Goal: Task Accomplishment & Management: Use online tool/utility

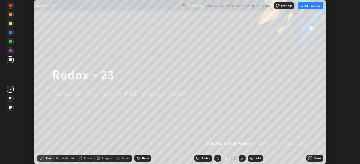
scroll to position [164, 360]
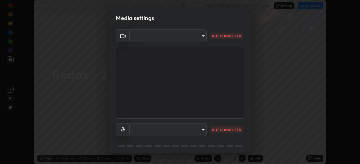
type input "6c2cbd707de14d6f22ad6aa38dcece7be3c4addb00b53b9d4bb55d2e14cdbb5a"
type input "c108463416e0f654911d3f2d5d8dc70540b561df972e8d28c90434f423b2e045"
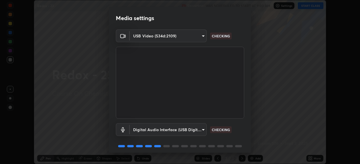
scroll to position [22, 0]
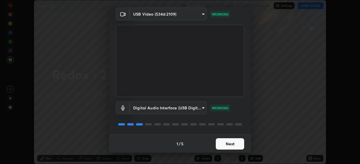
click at [227, 144] on button "Next" at bounding box center [230, 144] width 28 height 11
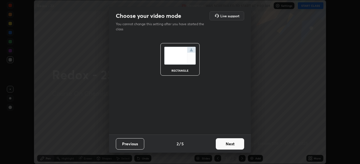
scroll to position [0, 0]
click at [229, 144] on button "Next" at bounding box center [230, 144] width 28 height 11
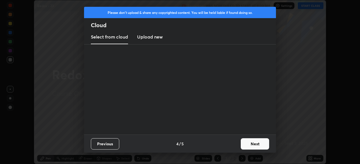
click at [233, 145] on div "Previous 4 / 5 Next" at bounding box center [180, 144] width 192 height 18
click at [249, 144] on button "Next" at bounding box center [255, 144] width 28 height 11
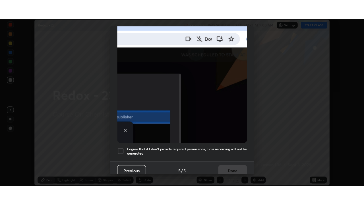
scroll to position [138, 0]
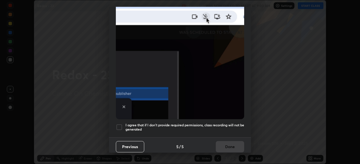
click at [125, 124] on div "I agree that if I don't provide required permissions, class recording will not …" at bounding box center [180, 127] width 128 height 7
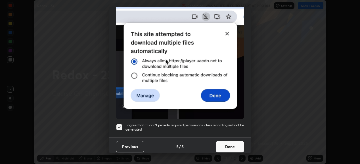
click at [227, 145] on button "Done" at bounding box center [230, 146] width 28 height 11
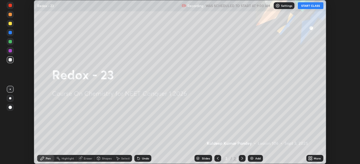
click at [307, 158] on div "More" at bounding box center [314, 158] width 17 height 7
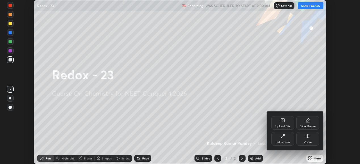
click at [281, 141] on div "Full screen" at bounding box center [283, 142] width 14 height 3
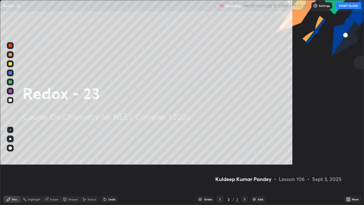
scroll to position [205, 364]
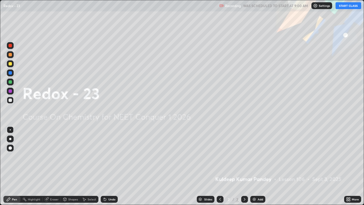
click at [344, 7] on button "START CLASS" at bounding box center [348, 5] width 26 height 7
click at [256, 164] on div "Add" at bounding box center [257, 198] width 15 height 7
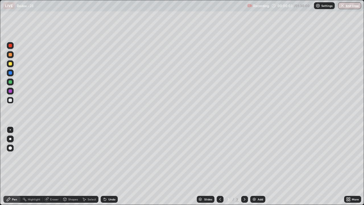
click at [255, 164] on img at bounding box center [254, 199] width 5 height 5
click at [253, 164] on img at bounding box center [254, 199] width 5 height 5
click at [254, 164] on img at bounding box center [254, 199] width 5 height 5
click at [256, 164] on div "Add" at bounding box center [257, 198] width 15 height 7
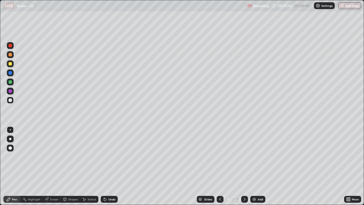
click at [256, 164] on div "Add" at bounding box center [257, 198] width 15 height 7
click at [255, 164] on img at bounding box center [254, 199] width 5 height 5
click at [254, 164] on img at bounding box center [254, 199] width 5 height 5
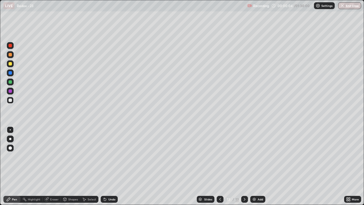
click at [254, 164] on img at bounding box center [254, 199] width 5 height 5
click at [255, 164] on img at bounding box center [254, 199] width 5 height 5
click at [254, 164] on img at bounding box center [254, 199] width 5 height 5
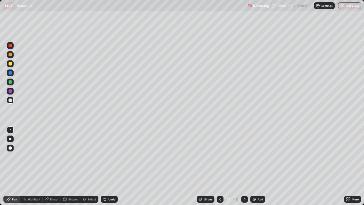
click at [254, 164] on img at bounding box center [254, 199] width 5 height 5
click at [253, 164] on img at bounding box center [254, 199] width 5 height 5
click at [255, 164] on img at bounding box center [254, 199] width 5 height 5
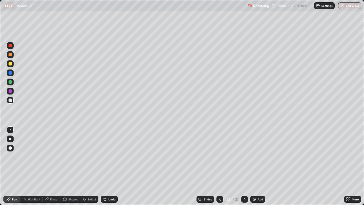
click at [256, 164] on img at bounding box center [254, 199] width 5 height 5
click at [255, 164] on img at bounding box center [254, 199] width 5 height 5
click at [256, 164] on div "Add" at bounding box center [257, 198] width 15 height 7
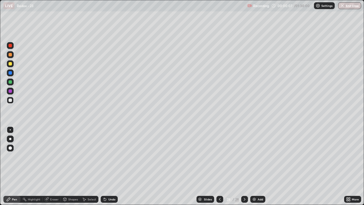
click at [256, 164] on div "Add" at bounding box center [257, 198] width 15 height 7
click at [257, 164] on div "Add" at bounding box center [257, 198] width 15 height 7
click at [256, 164] on div "Add" at bounding box center [257, 198] width 15 height 7
click at [219, 164] on icon at bounding box center [219, 199] width 5 height 5
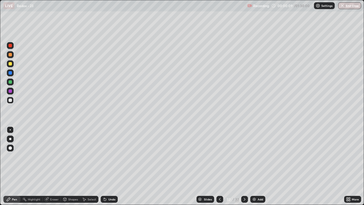
click at [220, 164] on icon at bounding box center [219, 199] width 5 height 5
click at [219, 164] on icon at bounding box center [219, 199] width 5 height 5
click at [220, 164] on icon at bounding box center [219, 199] width 5 height 5
click at [219, 164] on icon at bounding box center [219, 199] width 5 height 5
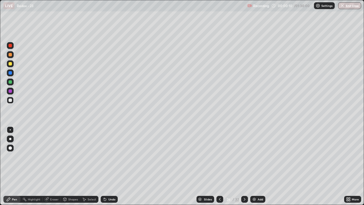
click at [219, 164] on icon at bounding box center [219, 199] width 5 height 5
click at [220, 164] on icon at bounding box center [219, 199] width 5 height 5
click at [219, 164] on icon at bounding box center [219, 199] width 5 height 5
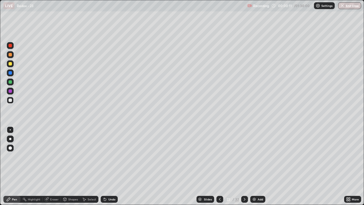
click at [219, 164] on icon at bounding box center [219, 199] width 5 height 5
click at [220, 164] on icon at bounding box center [219, 199] width 5 height 5
click at [220, 164] on icon at bounding box center [220, 198] width 2 height 3
click at [219, 164] on icon at bounding box center [219, 199] width 5 height 5
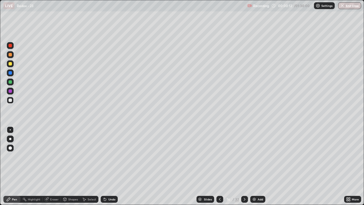
click at [219, 164] on icon at bounding box center [220, 198] width 2 height 3
click at [220, 164] on icon at bounding box center [220, 198] width 2 height 3
click at [219, 164] on icon at bounding box center [219, 199] width 5 height 5
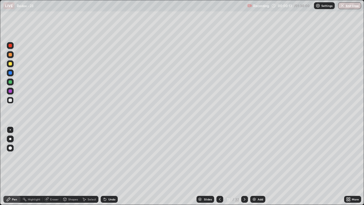
click at [219, 164] on icon at bounding box center [219, 199] width 5 height 5
click at [220, 164] on icon at bounding box center [219, 199] width 5 height 5
click at [219, 164] on icon at bounding box center [220, 198] width 2 height 3
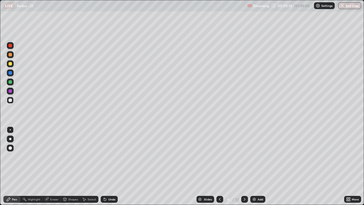
click at [219, 164] on icon at bounding box center [219, 199] width 5 height 5
click at [10, 139] on div at bounding box center [10, 138] width 2 height 2
click at [245, 164] on icon at bounding box center [244, 199] width 5 height 5
click at [53, 164] on div "Eraser" at bounding box center [54, 198] width 9 height 3
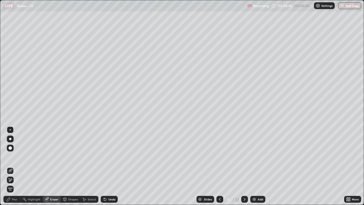
click at [17, 164] on div "Pen" at bounding box center [11, 198] width 17 height 7
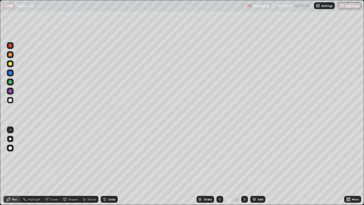
click at [55, 164] on div "Eraser" at bounding box center [54, 198] width 9 height 3
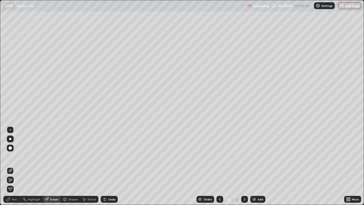
click at [16, 164] on div "Pen" at bounding box center [14, 198] width 5 height 3
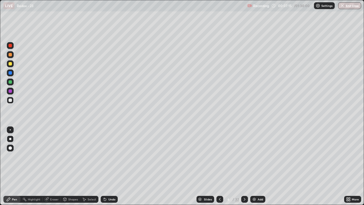
click at [245, 164] on icon at bounding box center [244, 199] width 5 height 5
click at [15, 164] on div "Pen" at bounding box center [11, 198] width 17 height 7
click at [246, 164] on div at bounding box center [244, 198] width 7 height 7
click at [56, 164] on div "Eraser" at bounding box center [54, 198] width 9 height 3
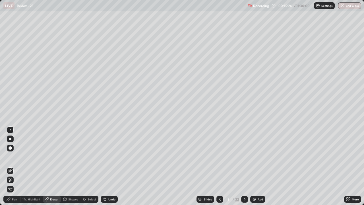
click at [16, 164] on div "Pen" at bounding box center [14, 198] width 5 height 3
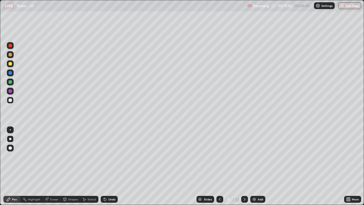
click at [244, 164] on icon at bounding box center [244, 199] width 5 height 5
click at [16, 164] on div "Pen" at bounding box center [11, 198] width 17 height 7
click at [56, 164] on div "Eraser" at bounding box center [54, 198] width 9 height 3
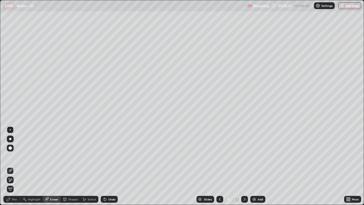
click at [16, 164] on div "Pen" at bounding box center [14, 198] width 5 height 3
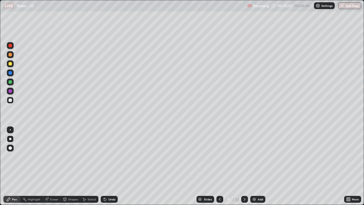
click at [53, 164] on div "Eraser" at bounding box center [54, 198] width 9 height 3
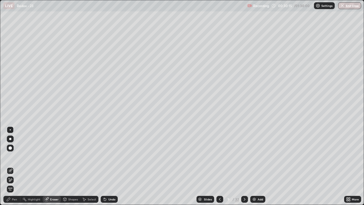
click at [11, 164] on div "Pen" at bounding box center [11, 198] width 17 height 7
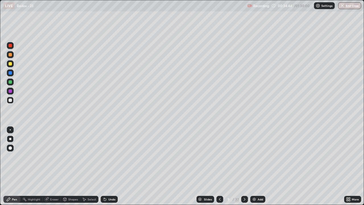
click at [247, 164] on div at bounding box center [244, 198] width 7 height 7
click at [244, 164] on icon at bounding box center [244, 199] width 5 height 5
click at [219, 164] on icon at bounding box center [219, 199] width 5 height 5
click at [244, 164] on icon at bounding box center [244, 199] width 5 height 5
click at [57, 164] on div "Eraser" at bounding box center [54, 198] width 9 height 3
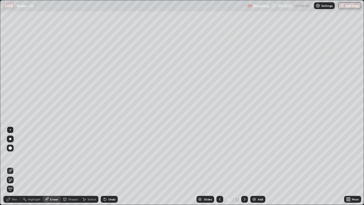
click at [17, 164] on div "Pen" at bounding box center [11, 198] width 17 height 7
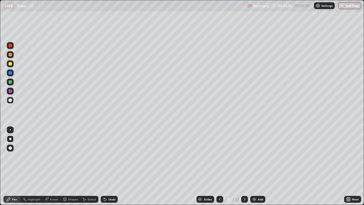
click at [221, 164] on icon at bounding box center [219, 199] width 5 height 5
click at [245, 164] on icon at bounding box center [244, 199] width 5 height 5
click at [244, 164] on icon at bounding box center [244, 198] width 2 height 3
click at [219, 164] on icon at bounding box center [220, 198] width 2 height 3
click at [245, 164] on icon at bounding box center [244, 199] width 5 height 5
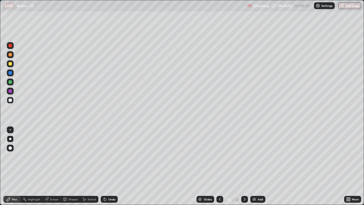
click at [220, 164] on icon at bounding box center [219, 199] width 5 height 5
click at [246, 164] on icon at bounding box center [244, 199] width 5 height 5
click at [219, 164] on icon at bounding box center [219, 199] width 5 height 5
click at [244, 164] on icon at bounding box center [244, 199] width 5 height 5
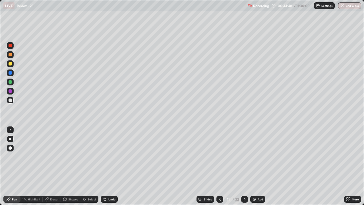
click at [245, 164] on icon at bounding box center [244, 199] width 5 height 5
click at [243, 164] on icon at bounding box center [244, 199] width 5 height 5
click at [53, 164] on div "Eraser" at bounding box center [54, 198] width 9 height 3
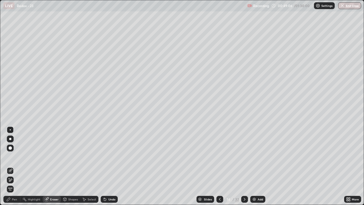
click at [15, 164] on div "Pen" at bounding box center [11, 198] width 17 height 7
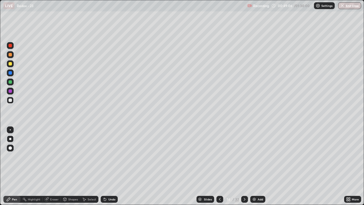
click at [14, 164] on div "Pen" at bounding box center [11, 198] width 17 height 7
click at [53, 164] on div "Eraser" at bounding box center [54, 198] width 9 height 3
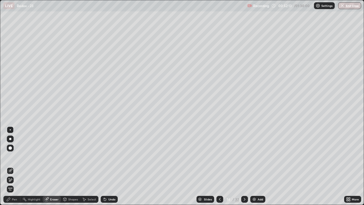
click at [16, 164] on div "Pen" at bounding box center [14, 198] width 5 height 3
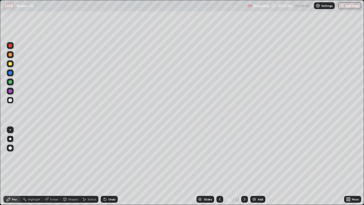
click at [54, 164] on div "Eraser" at bounding box center [54, 198] width 9 height 3
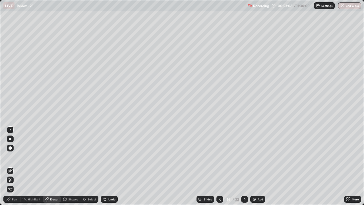
click at [16, 164] on div "Pen" at bounding box center [11, 198] width 17 height 7
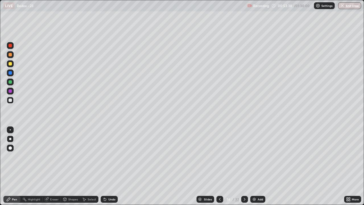
click at [245, 164] on div at bounding box center [244, 198] width 7 height 7
click at [53, 164] on div "Eraser" at bounding box center [54, 198] width 9 height 3
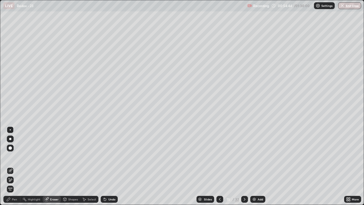
click at [16, 164] on div "Pen" at bounding box center [14, 198] width 5 height 3
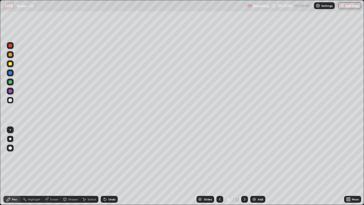
click at [244, 164] on icon at bounding box center [244, 199] width 5 height 5
click at [53, 164] on div "Eraser" at bounding box center [54, 198] width 9 height 3
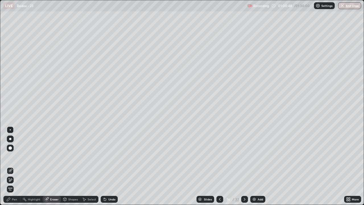
click at [17, 164] on div "Pen" at bounding box center [11, 198] width 17 height 7
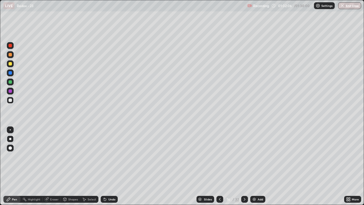
click at [245, 164] on icon at bounding box center [244, 199] width 5 height 5
click at [220, 164] on icon at bounding box center [219, 199] width 5 height 5
click at [243, 164] on div at bounding box center [244, 198] width 7 height 7
click at [53, 164] on div "Eraser" at bounding box center [54, 198] width 9 height 3
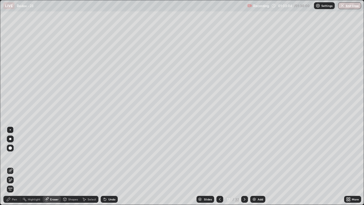
click at [15, 164] on div "Pen" at bounding box center [14, 198] width 5 height 3
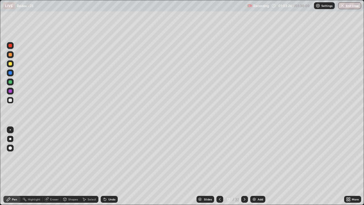
click at [53, 164] on div "Eraser" at bounding box center [52, 198] width 18 height 7
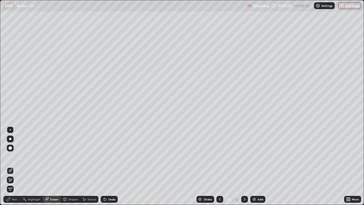
click at [14, 164] on div "Pen" at bounding box center [11, 198] width 17 height 7
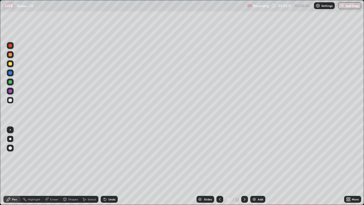
click at [54, 164] on div "Eraser" at bounding box center [54, 198] width 9 height 3
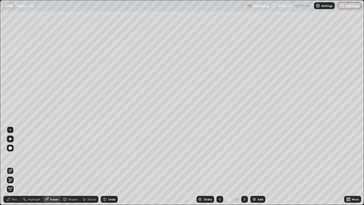
click at [17, 164] on div "Pen" at bounding box center [11, 198] width 17 height 7
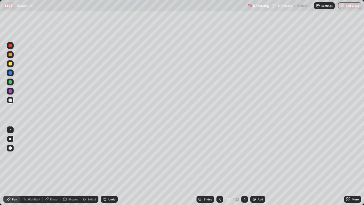
click at [350, 8] on button "End Class" at bounding box center [349, 5] width 23 height 7
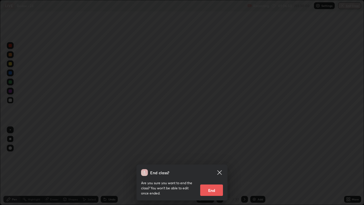
click at [211, 164] on button "End" at bounding box center [211, 189] width 23 height 11
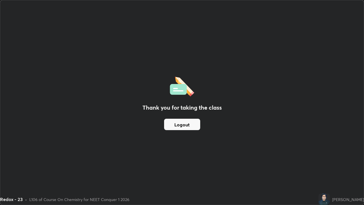
click at [191, 124] on button "Logout" at bounding box center [182, 123] width 36 height 11
